Goal: Information Seeking & Learning: Learn about a topic

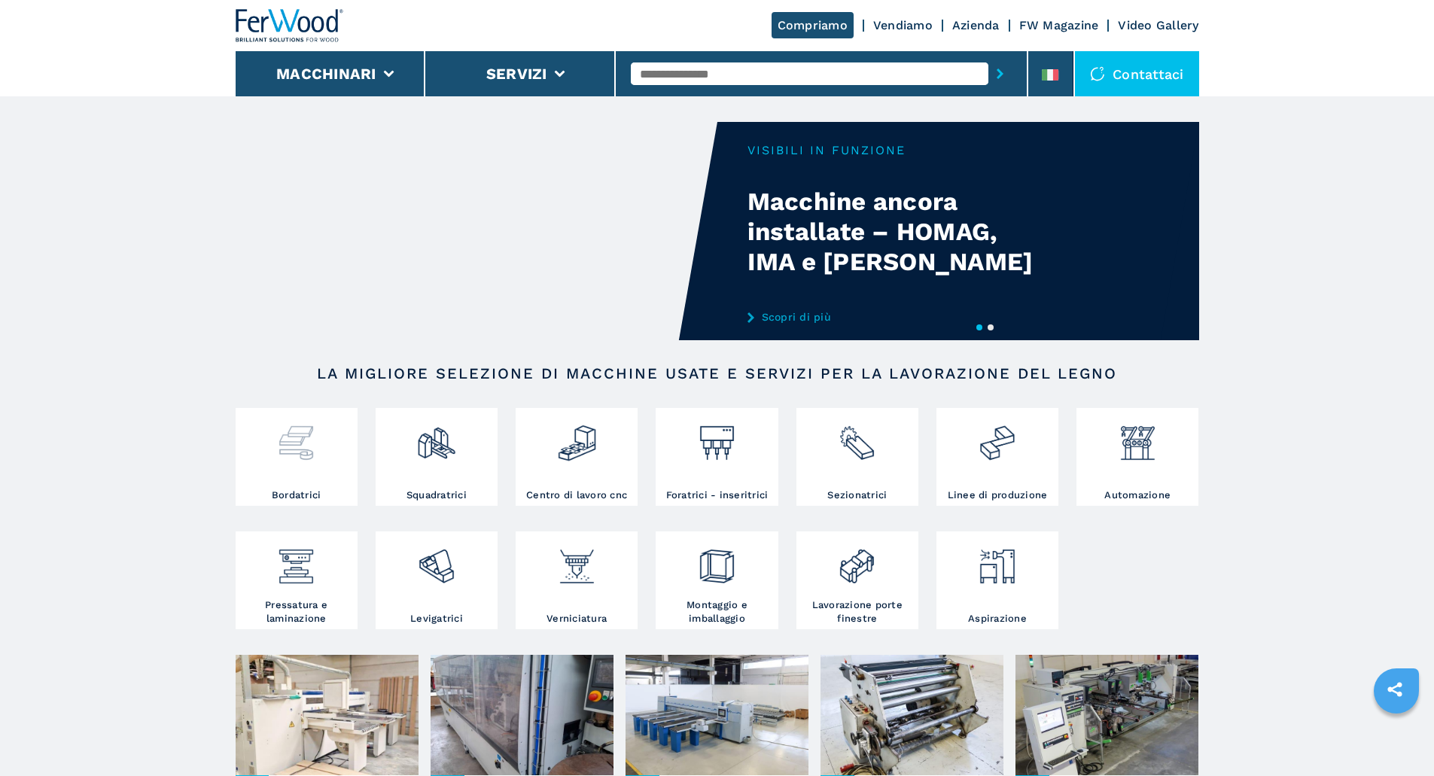
click at [278, 446] on img at bounding box center [296, 437] width 40 height 51
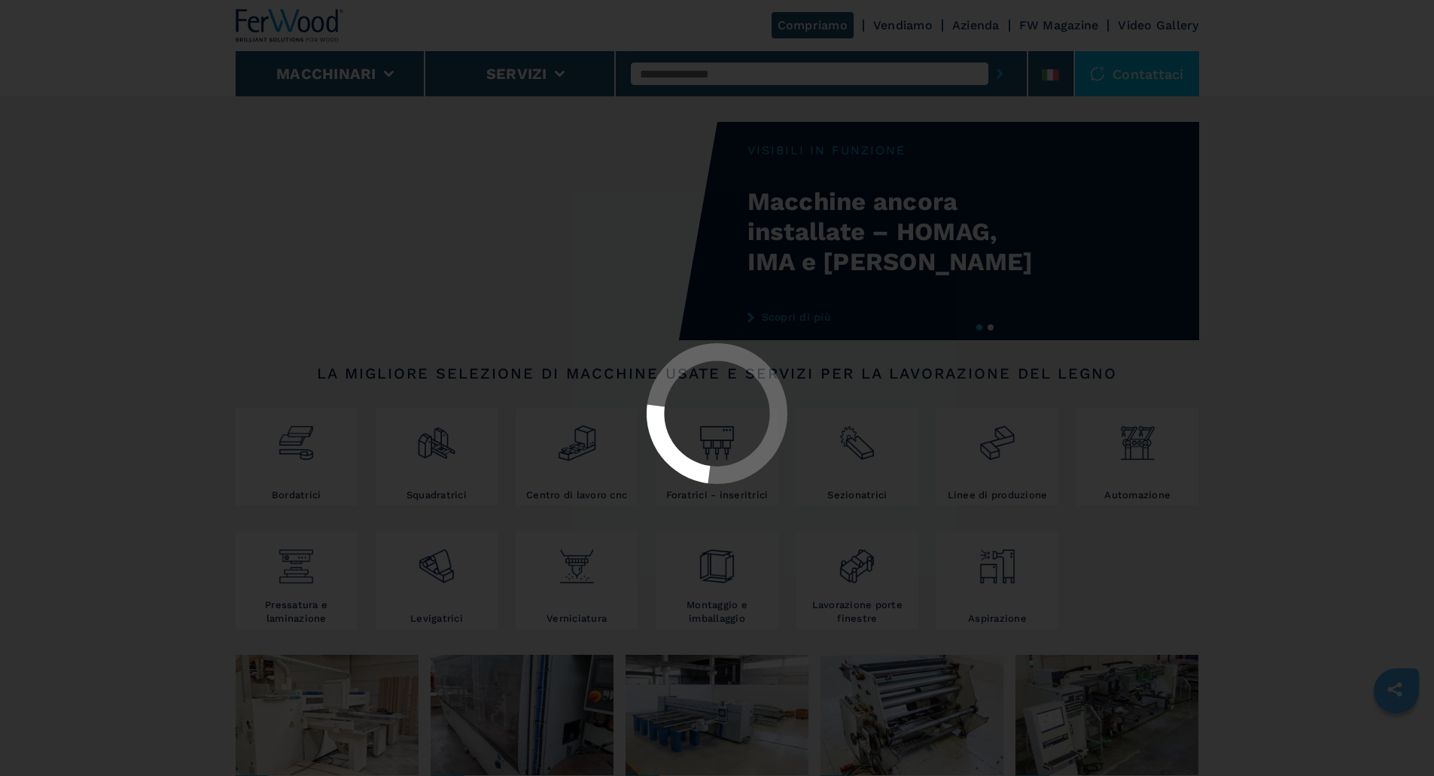
select select "**********"
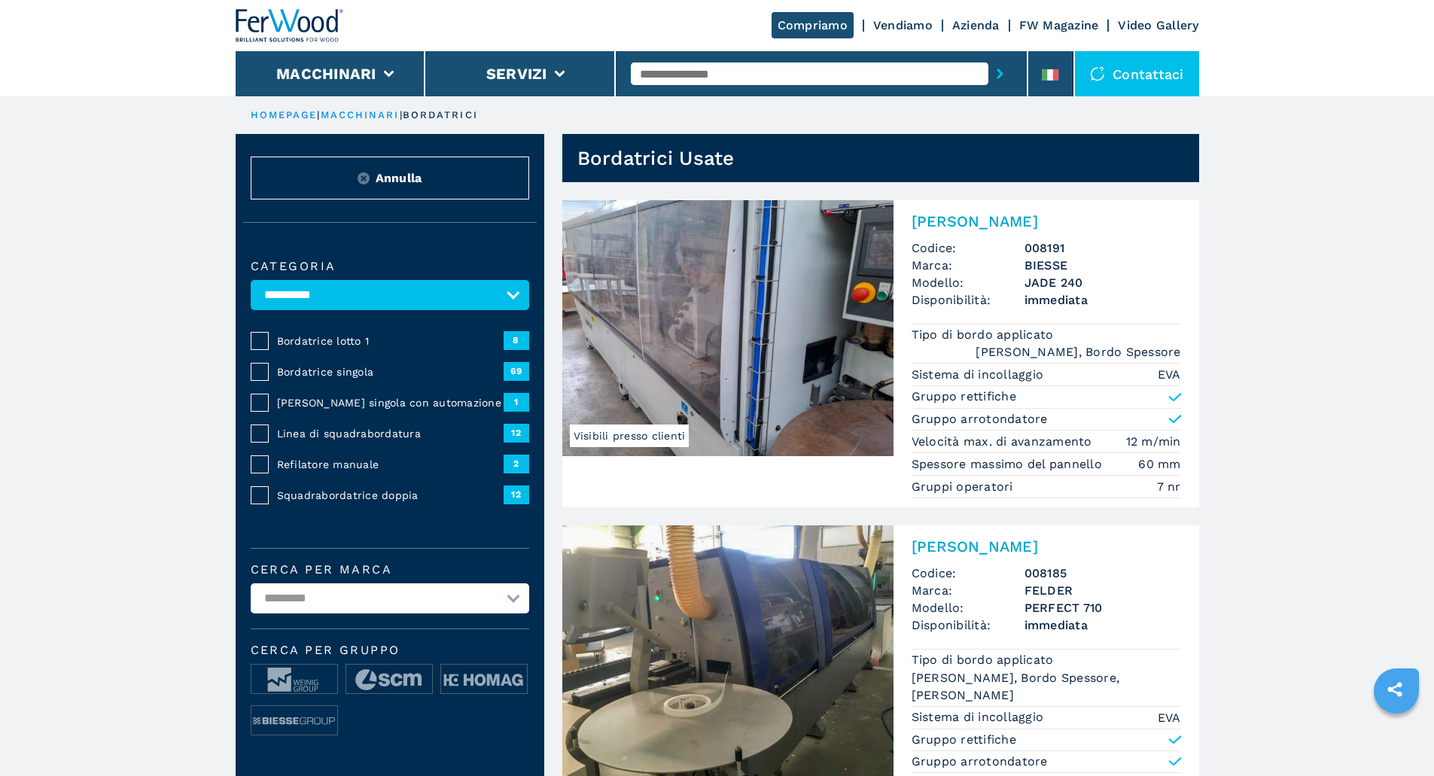
click at [344, 503] on span "Squadrabordatrice doppia" at bounding box center [390, 495] width 227 height 15
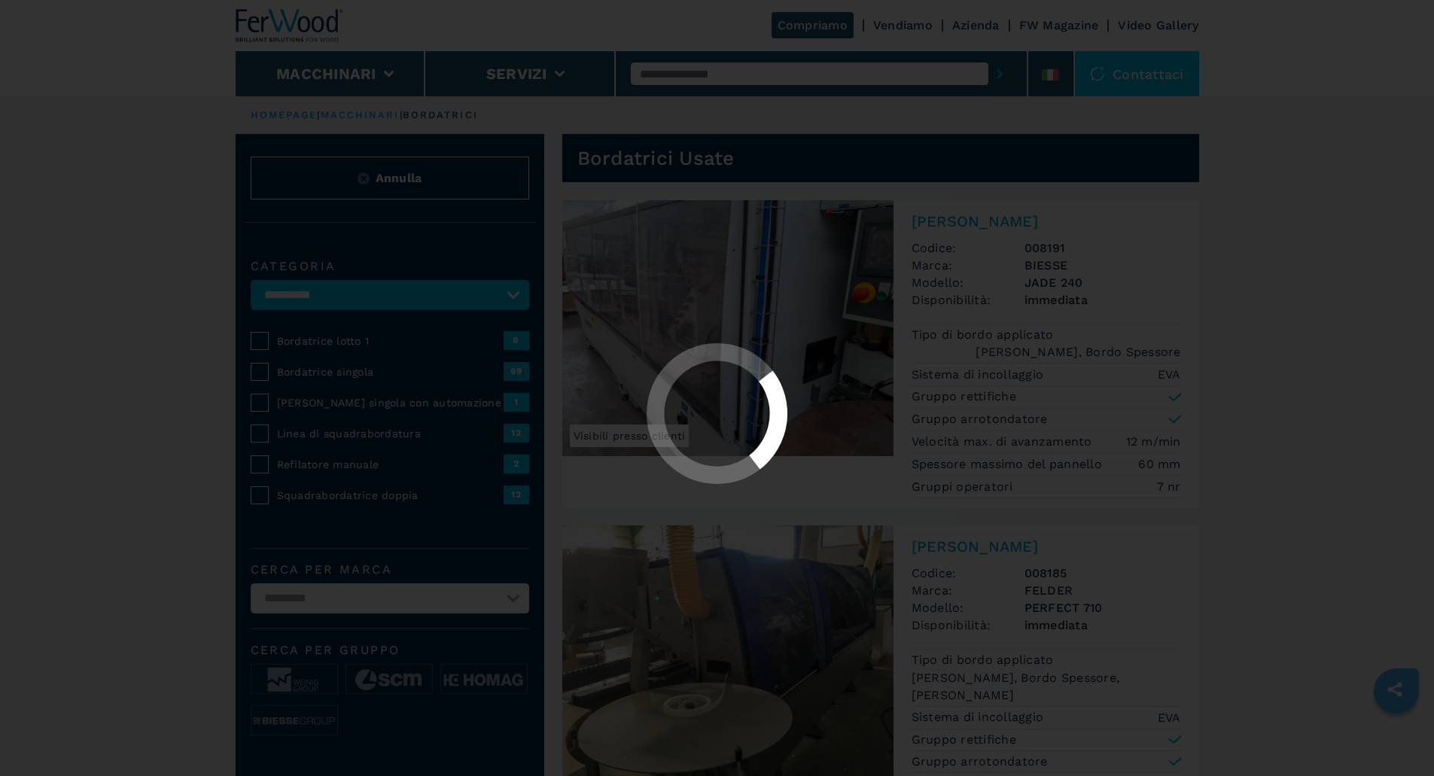
select select "**********"
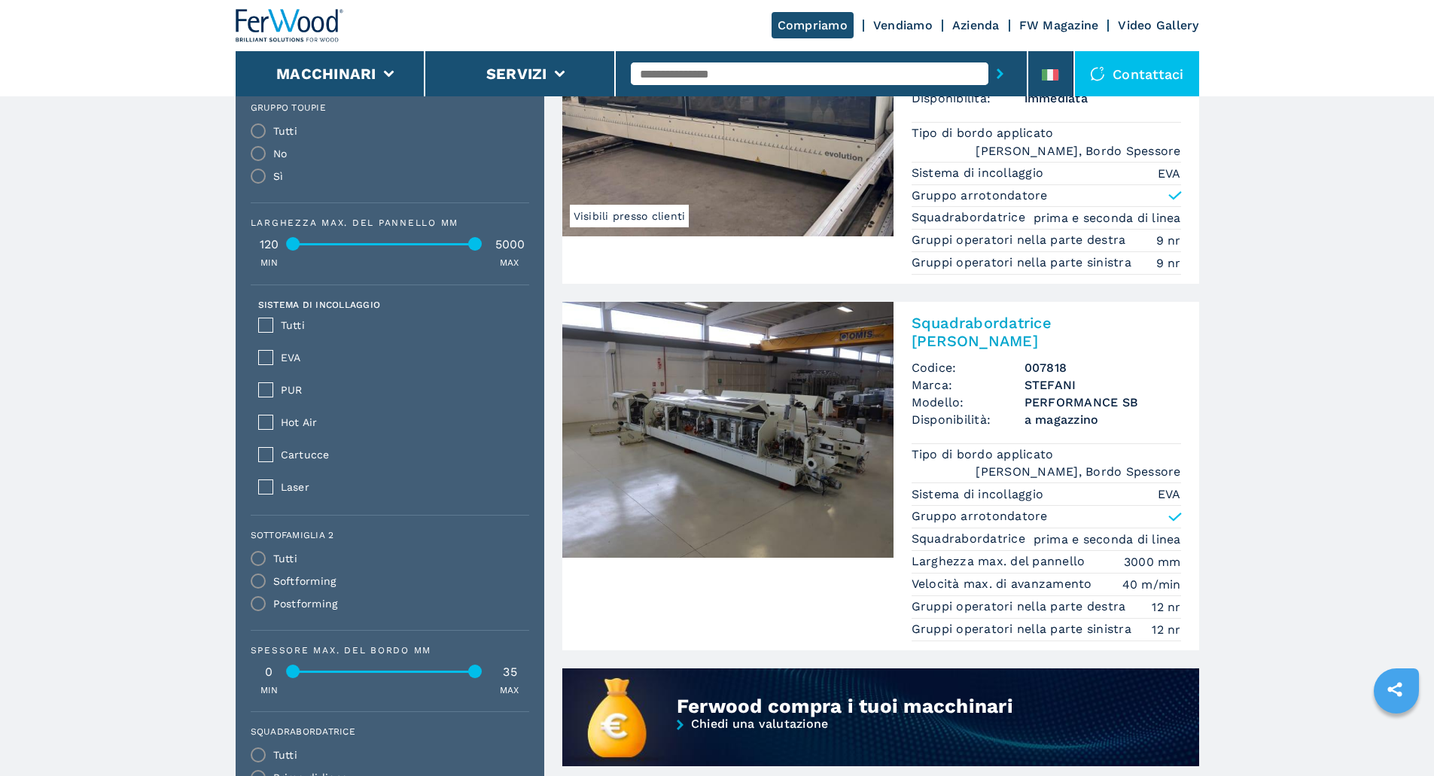
scroll to position [904, 0]
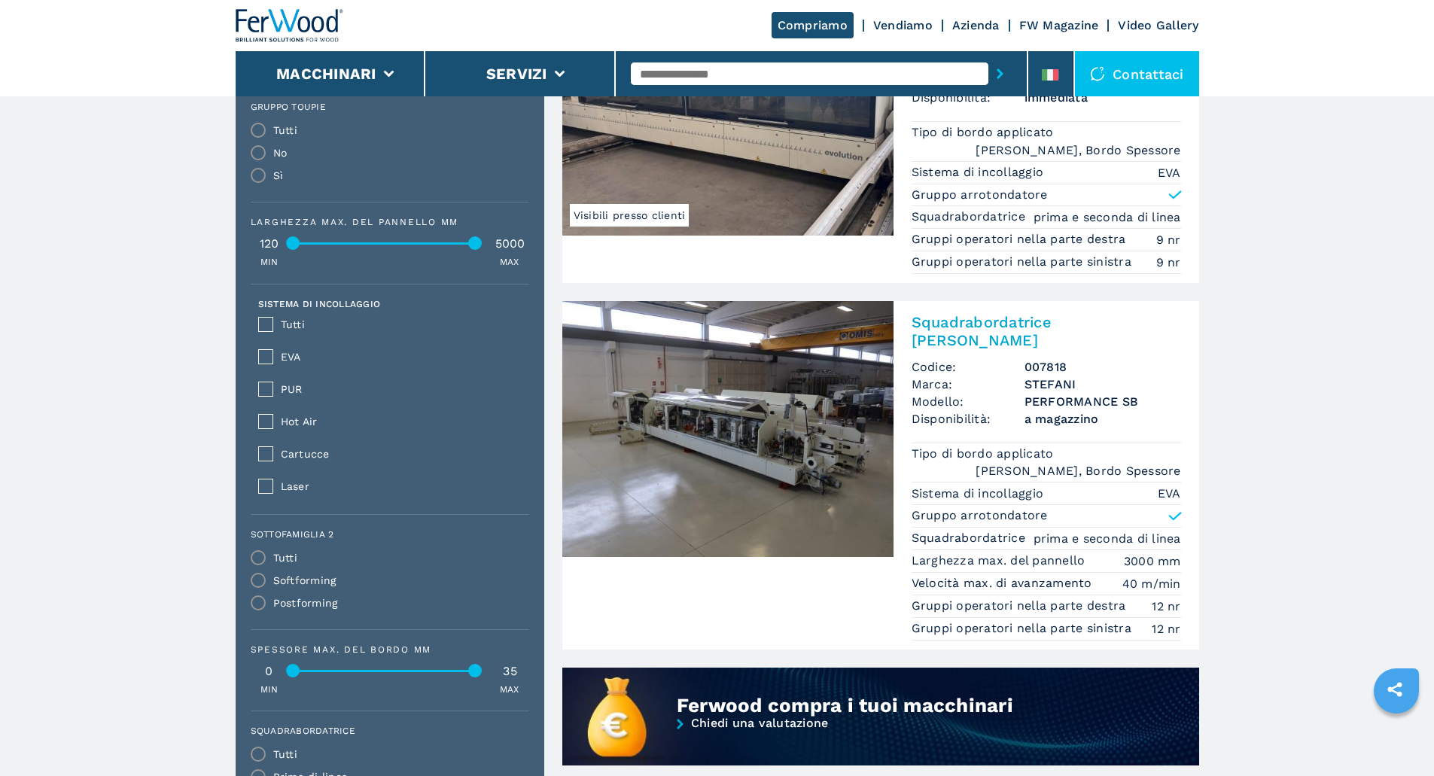
click at [641, 426] on img at bounding box center [727, 429] width 331 height 256
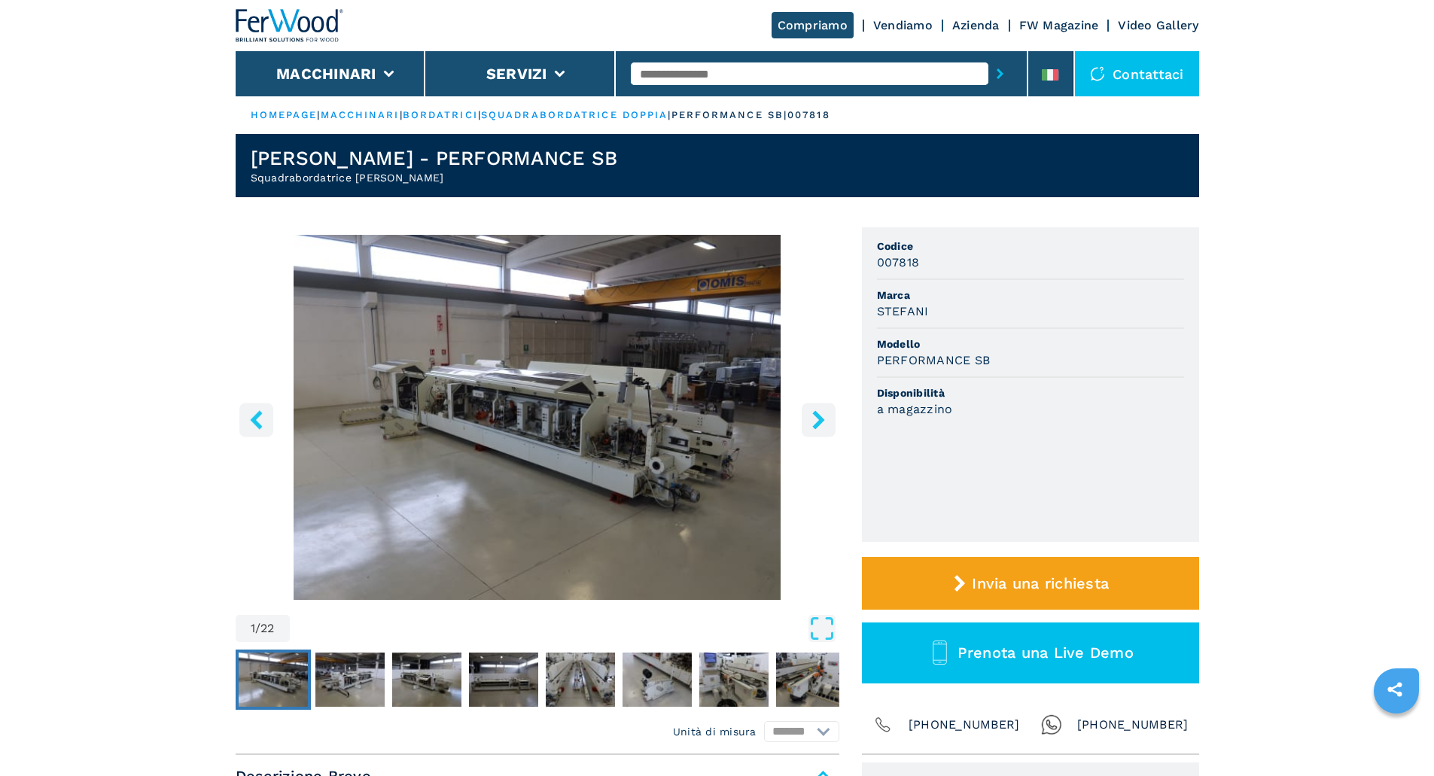
click at [809, 426] on icon "right-button" at bounding box center [818, 419] width 19 height 19
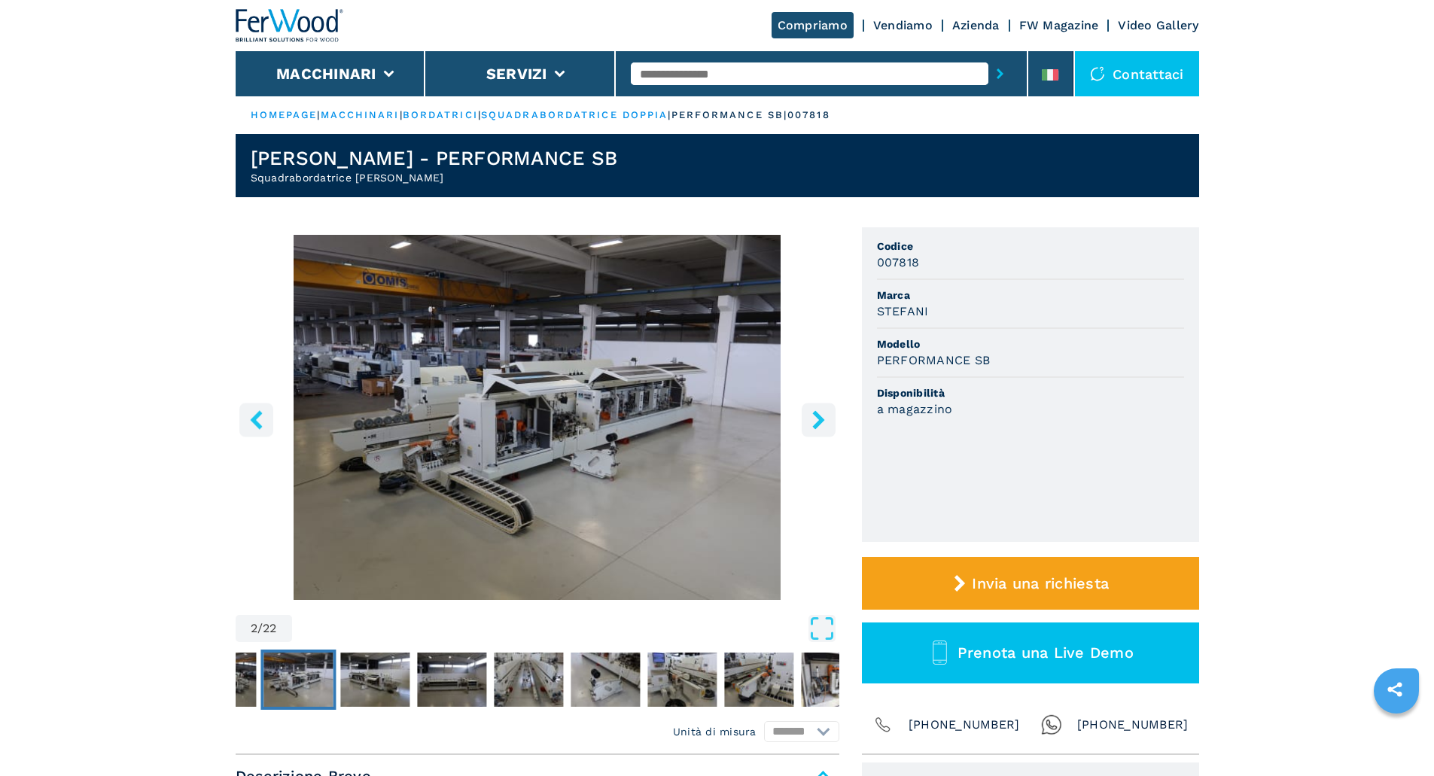
click at [811, 421] on icon "right-button" at bounding box center [818, 419] width 19 height 19
click at [821, 416] on icon "right-button" at bounding box center [818, 419] width 19 height 19
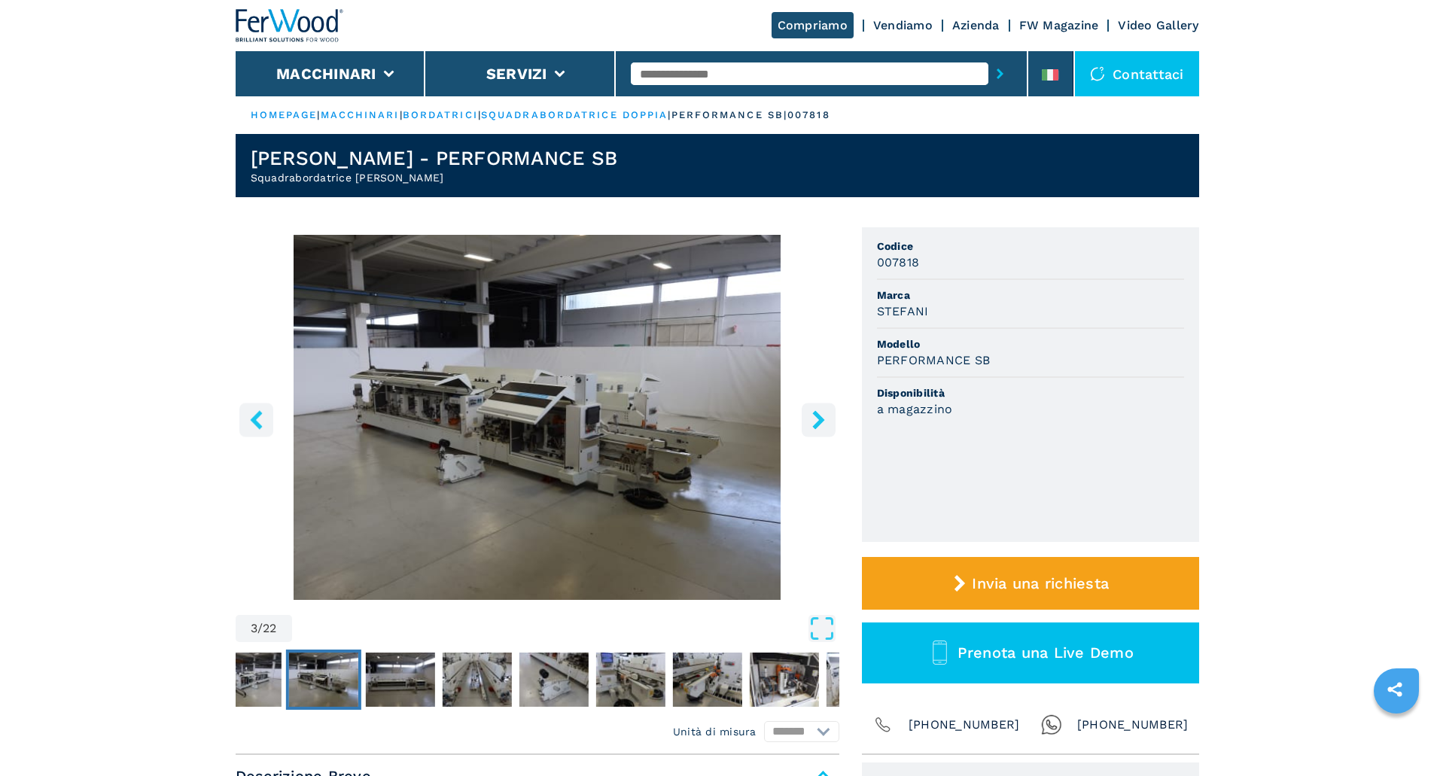
click at [821, 416] on icon "right-button" at bounding box center [818, 419] width 19 height 19
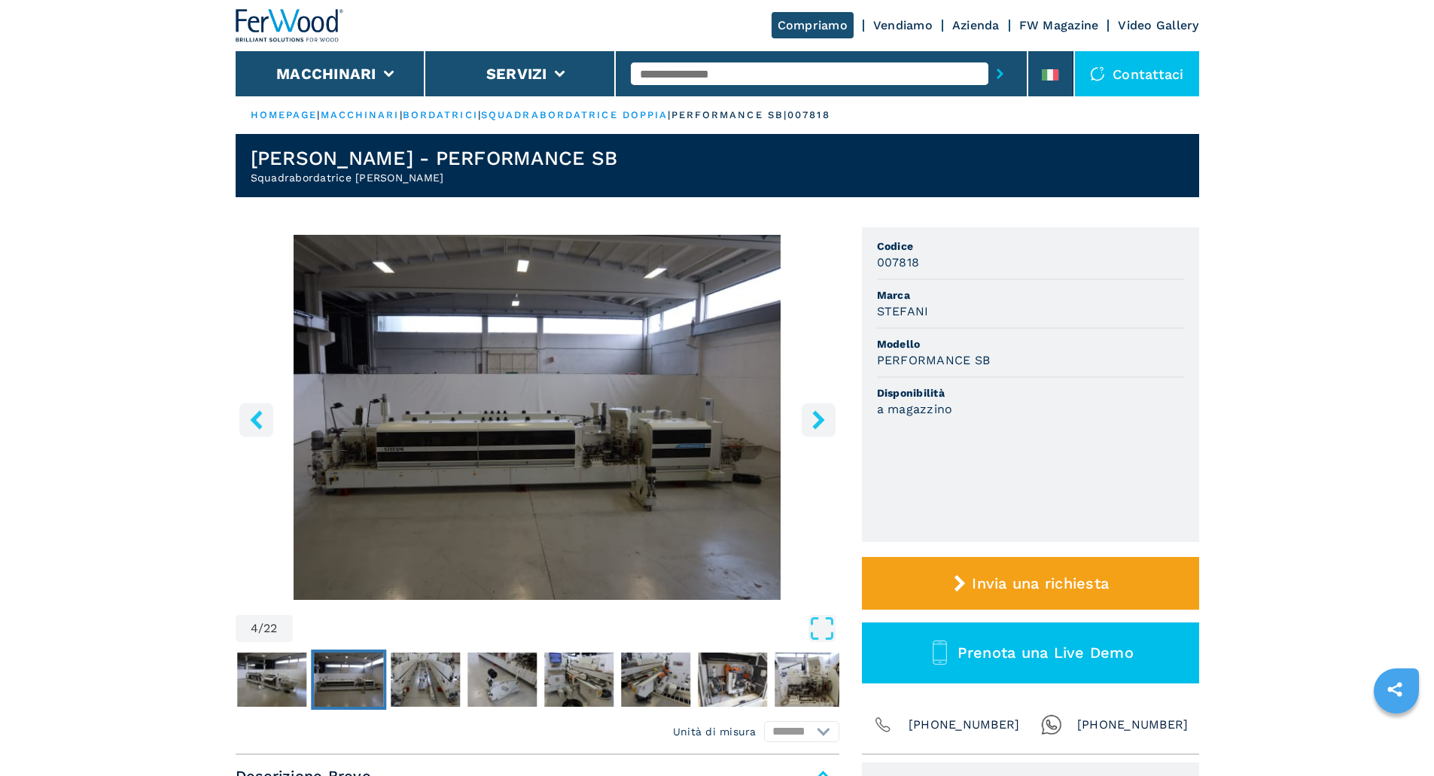
click at [821, 416] on icon "right-button" at bounding box center [818, 419] width 19 height 19
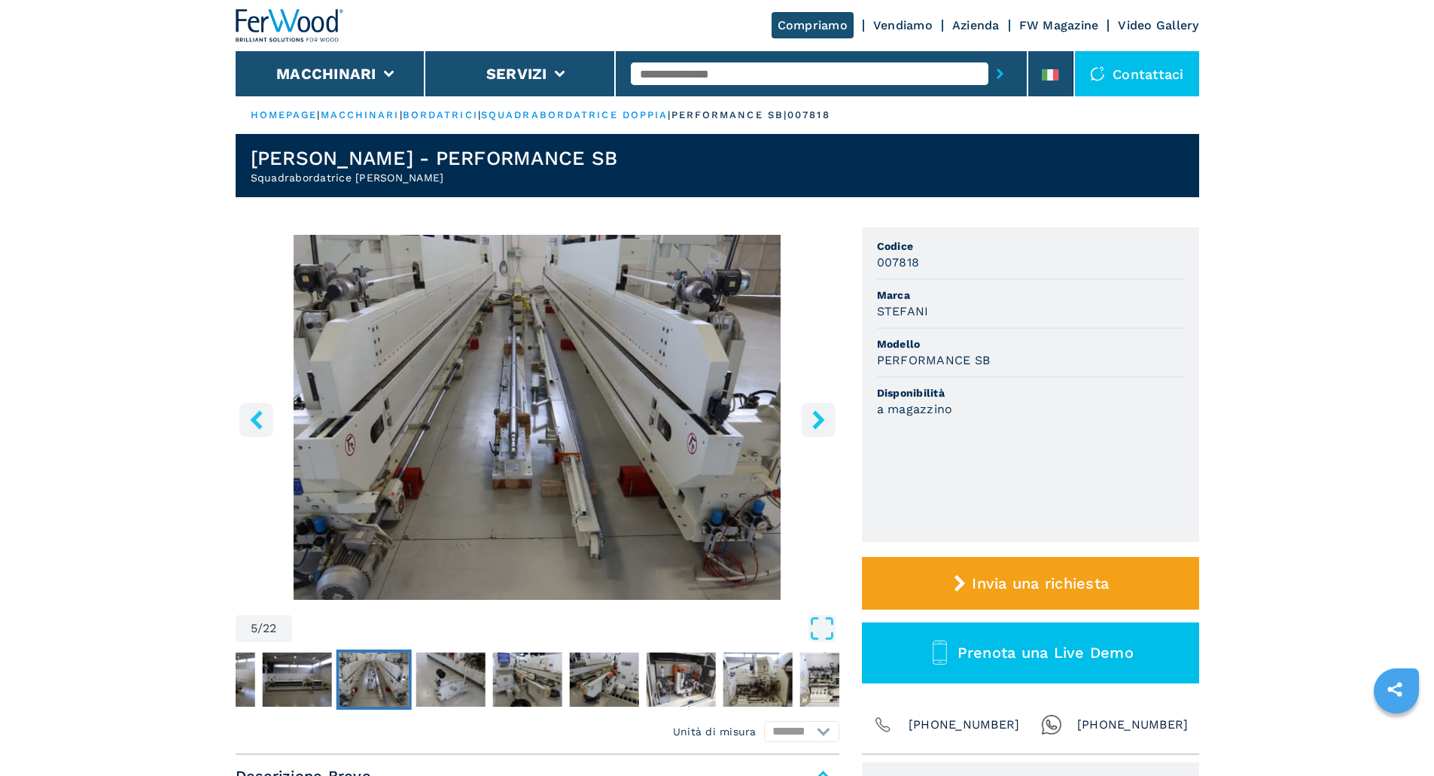
click at [821, 416] on icon "right-button" at bounding box center [818, 419] width 19 height 19
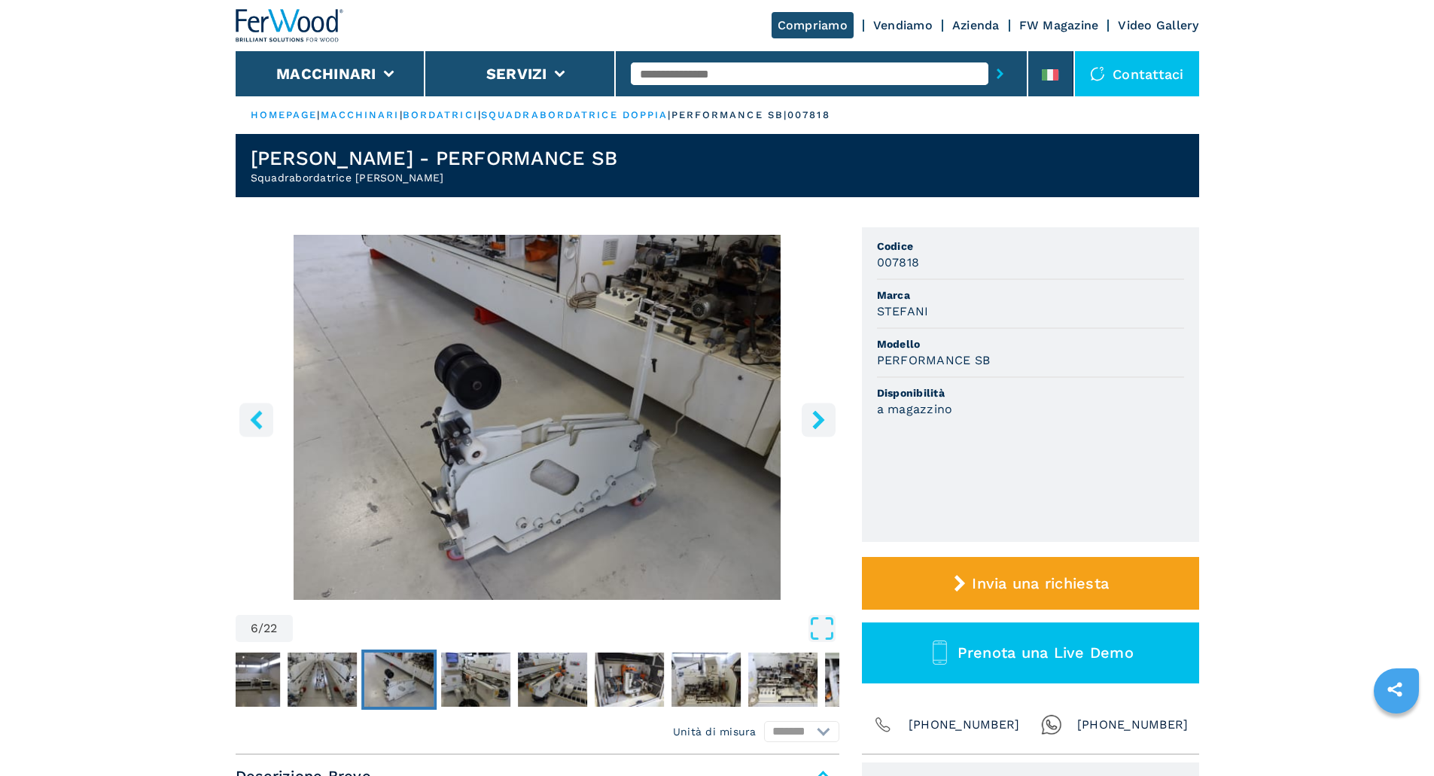
click at [821, 416] on icon "right-button" at bounding box center [818, 419] width 19 height 19
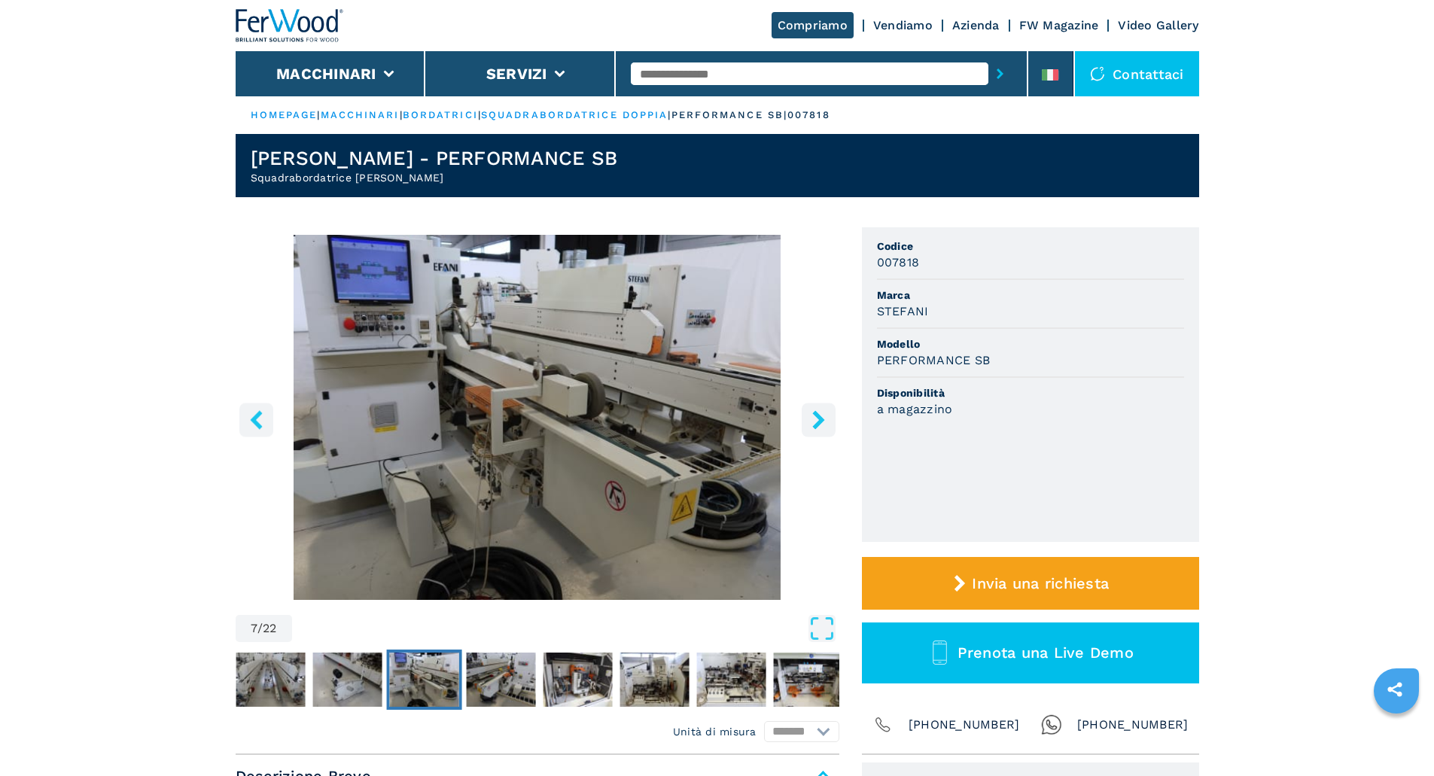
click at [821, 416] on icon "right-button" at bounding box center [818, 419] width 19 height 19
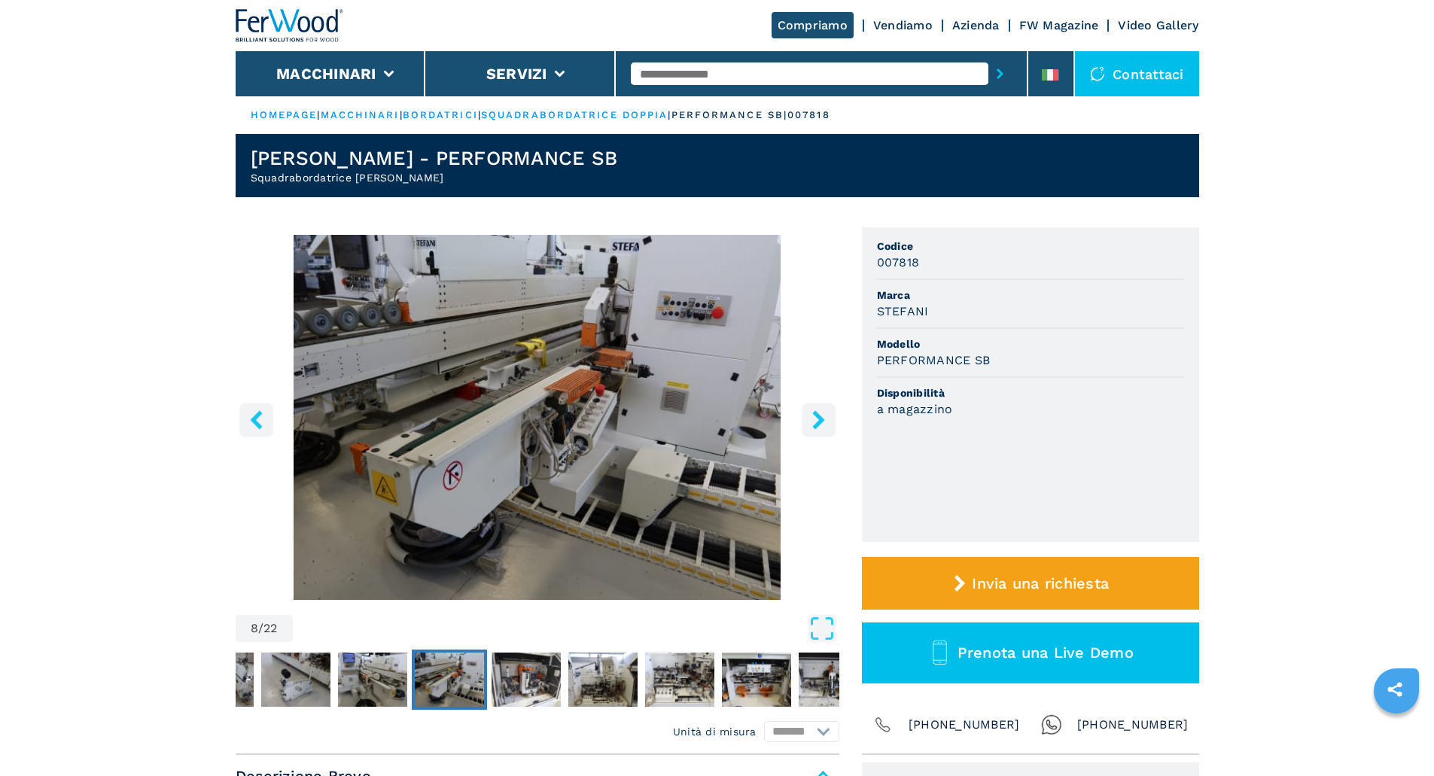
click at [821, 416] on icon "right-button" at bounding box center [818, 419] width 19 height 19
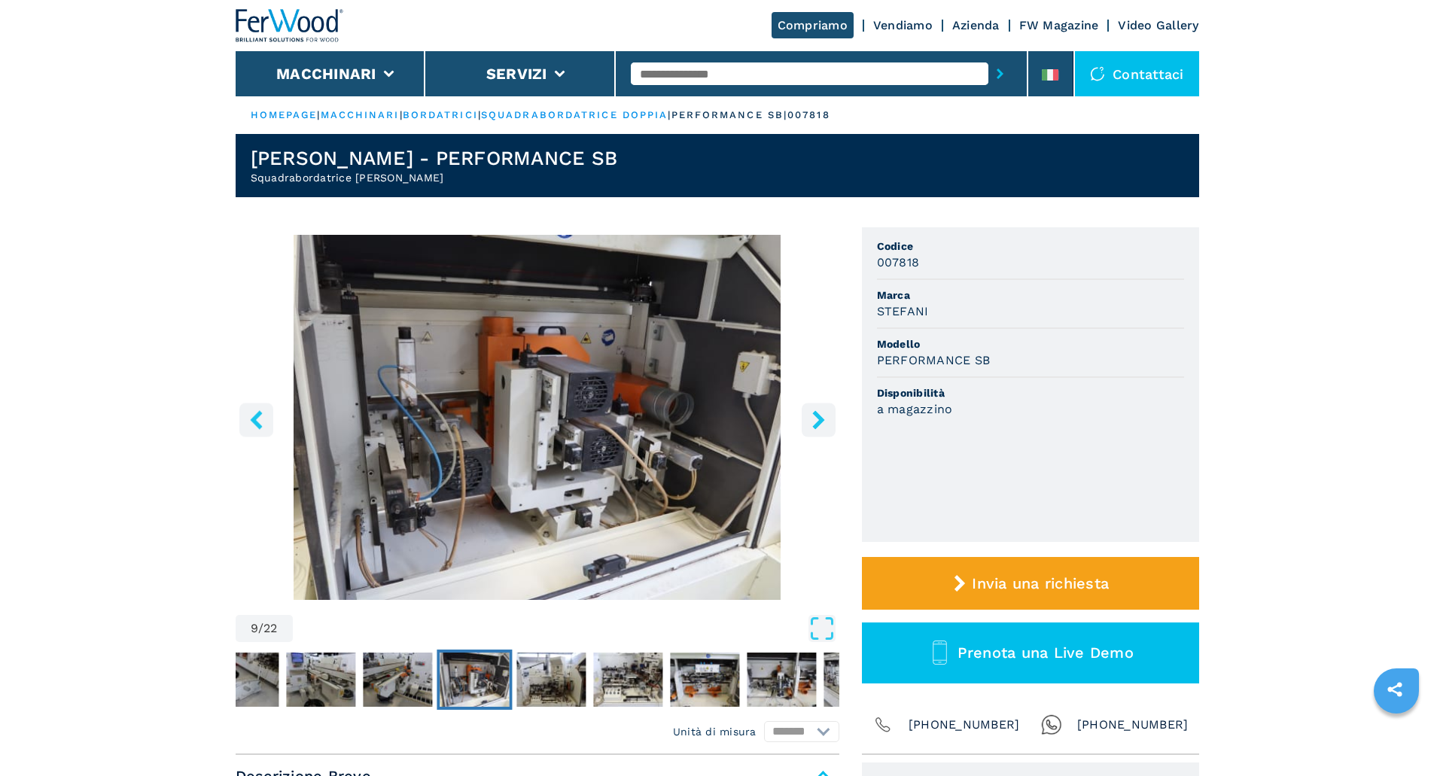
click at [821, 416] on icon "right-button" at bounding box center [818, 419] width 19 height 19
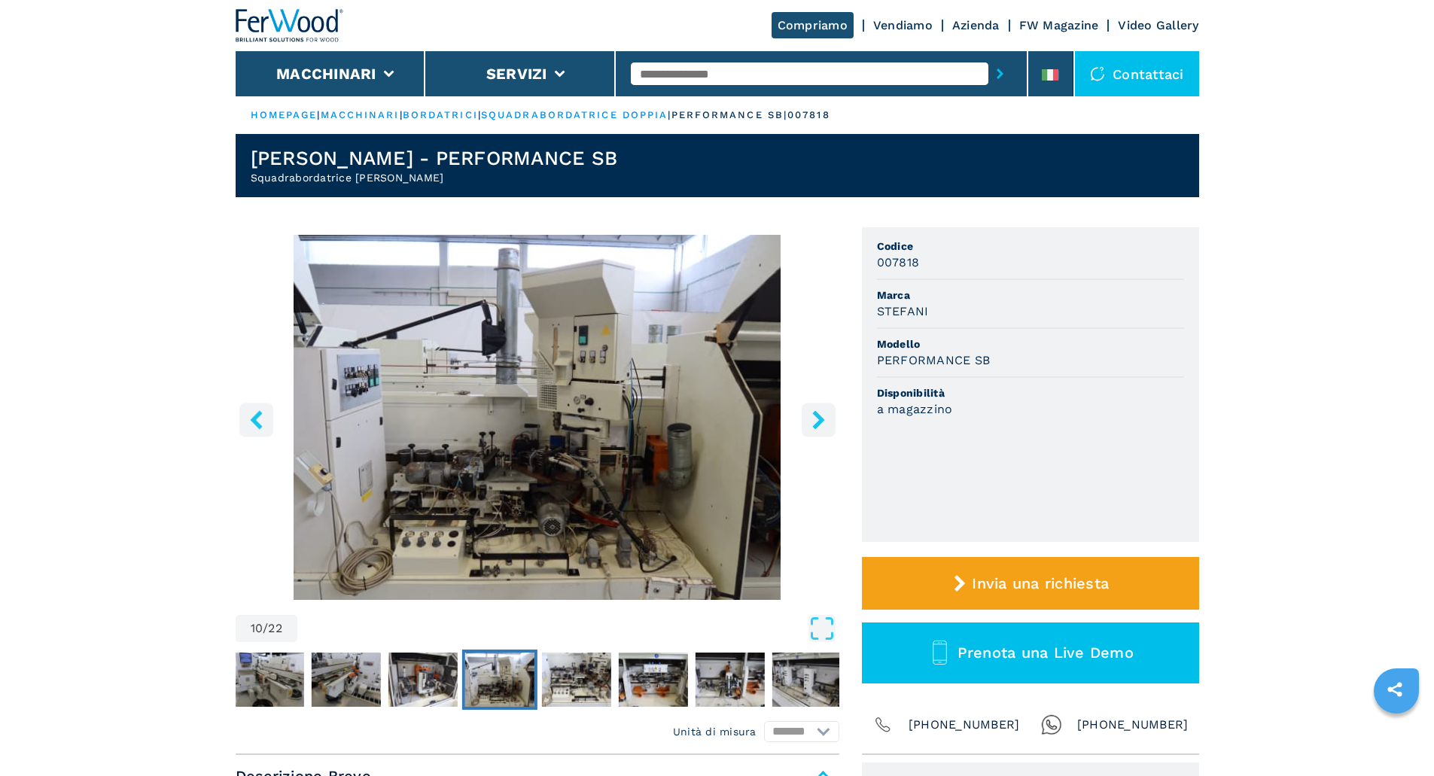
click at [821, 416] on icon "right-button" at bounding box center [818, 419] width 19 height 19
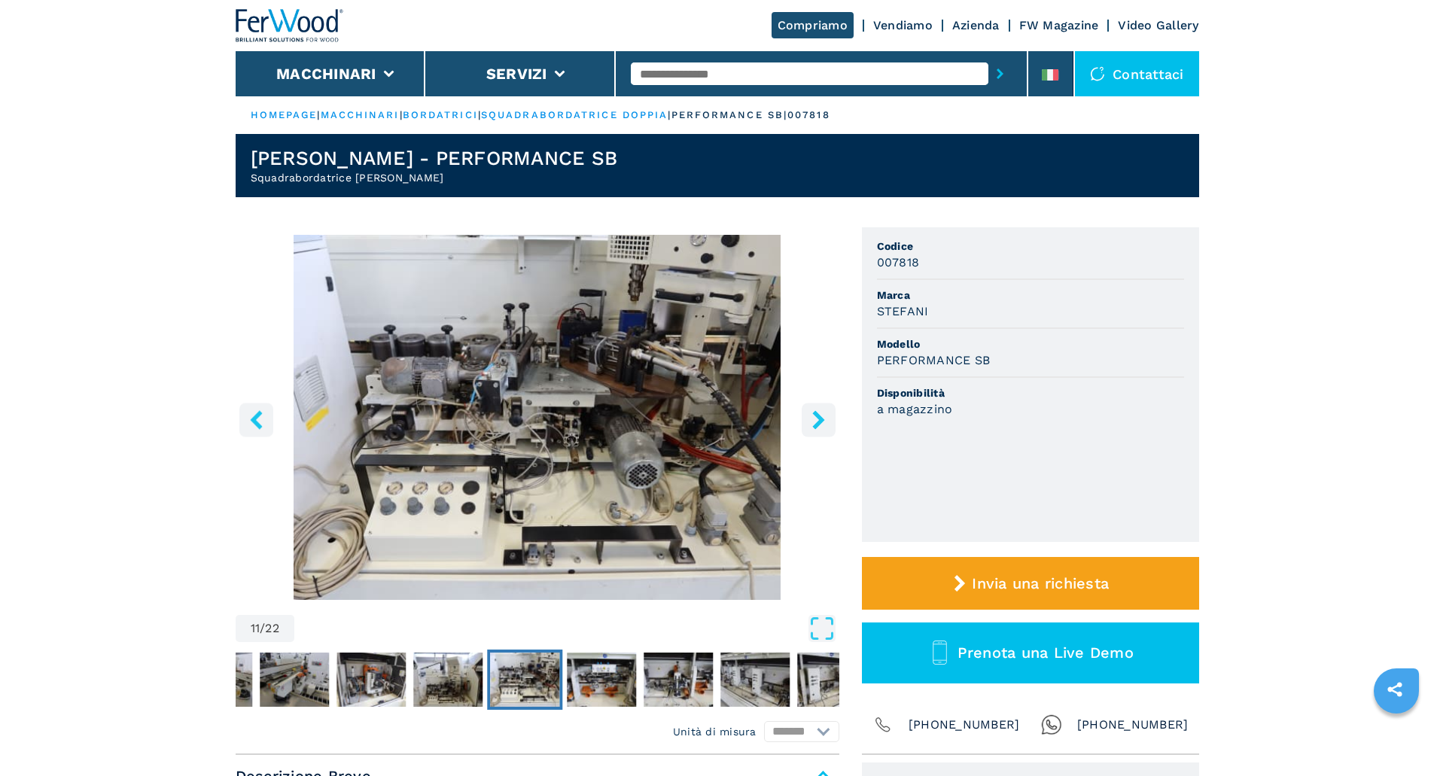
click at [821, 416] on icon "right-button" at bounding box center [818, 419] width 19 height 19
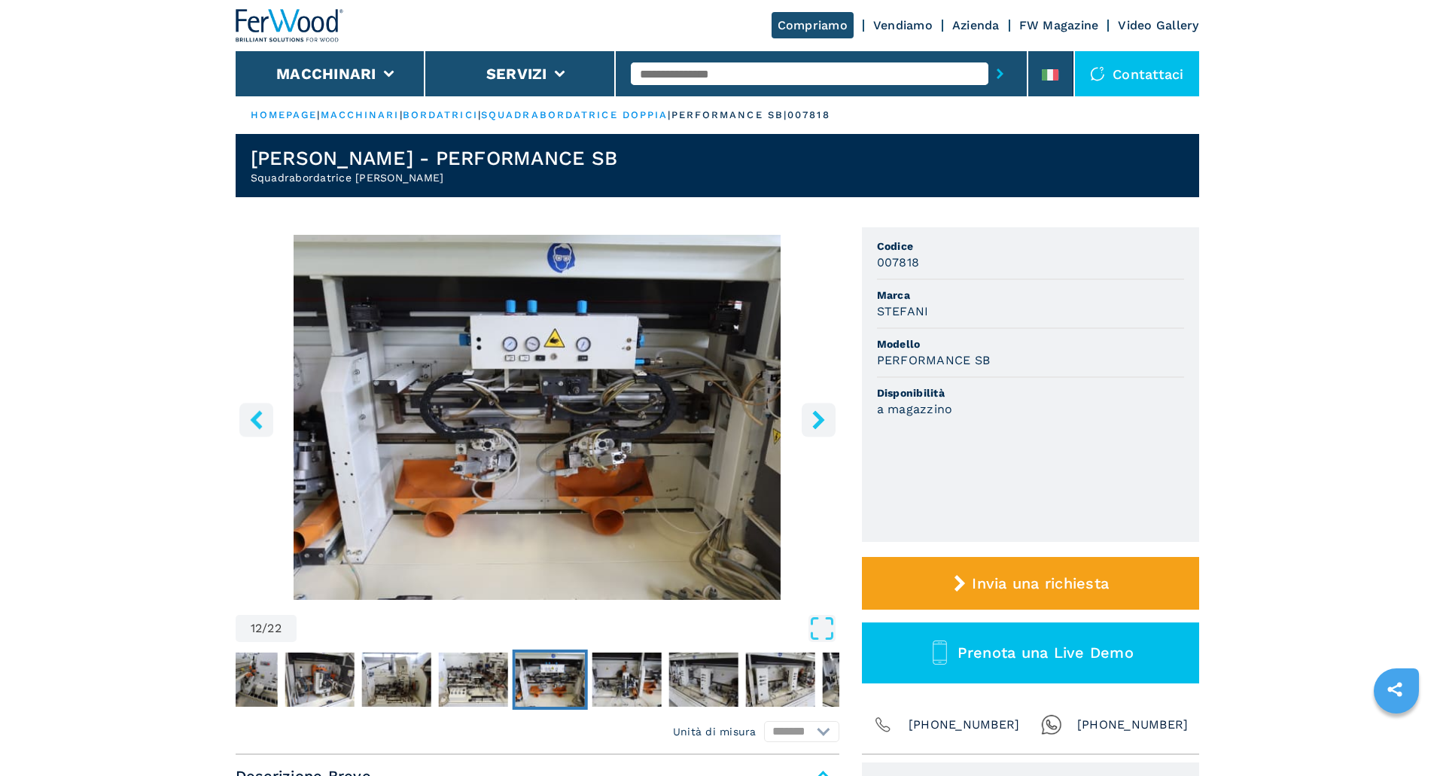
click at [821, 416] on icon "right-button" at bounding box center [818, 419] width 19 height 19
